Goal: Task Accomplishment & Management: Complete application form

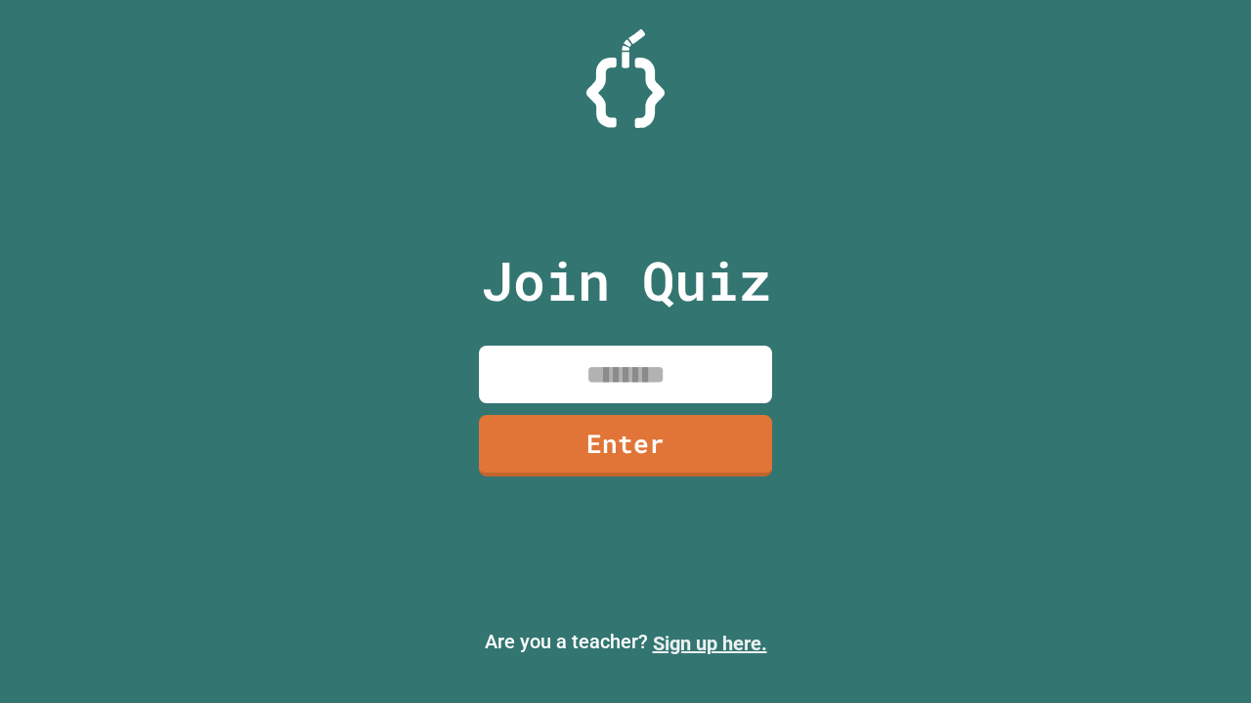
click at [709, 644] on link "Sign up here." at bounding box center [710, 643] width 114 height 23
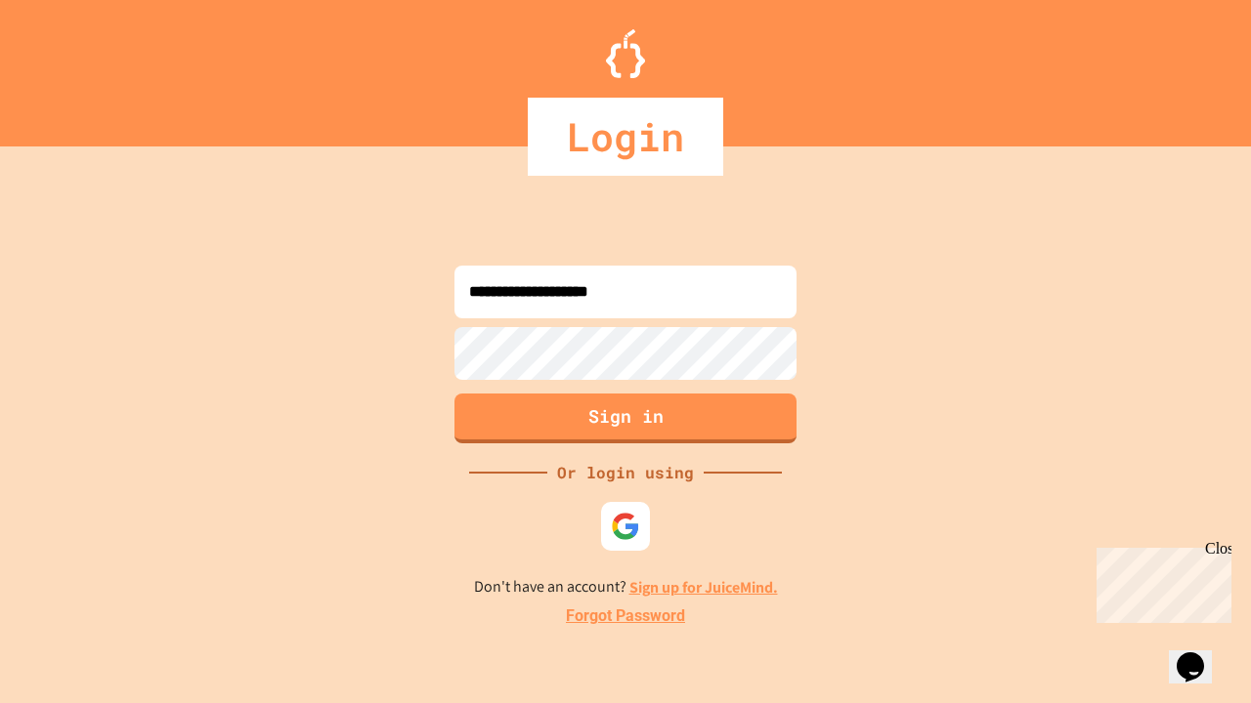
type input "**********"
